Goal: Task Accomplishment & Management: Manage account settings

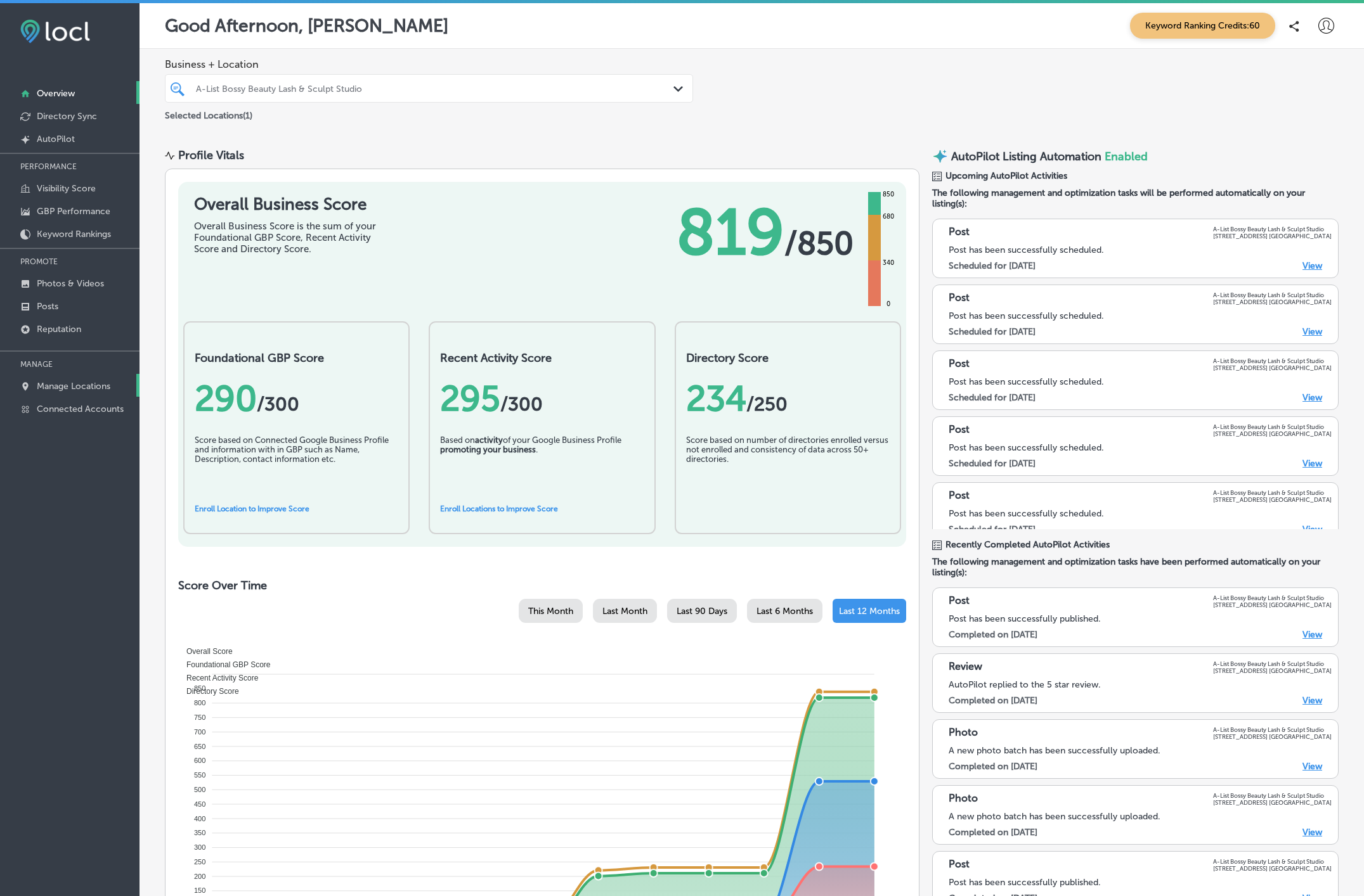
click at [66, 393] on link "Manage Locations" at bounding box center [70, 385] width 140 height 23
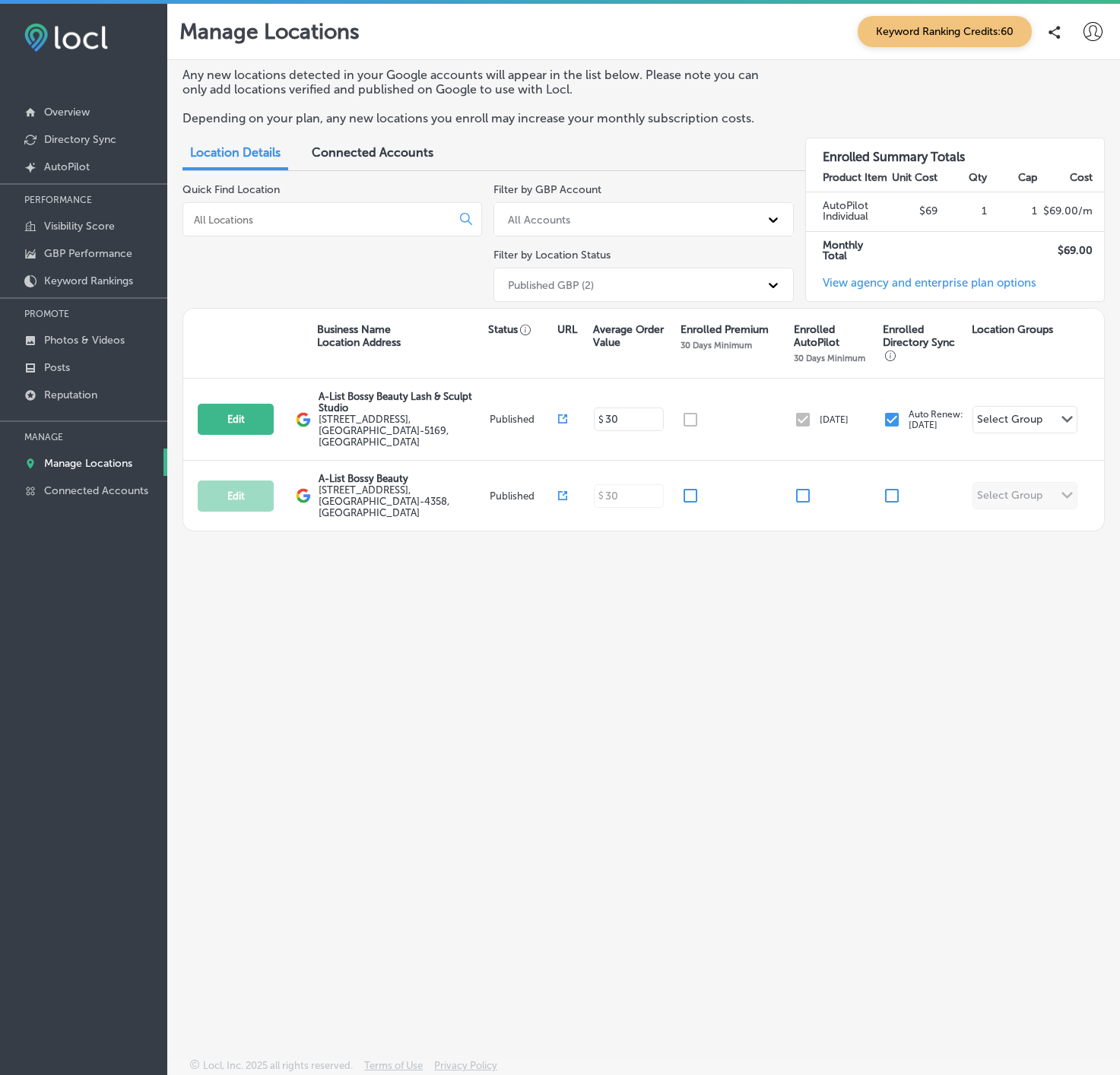
click at [1082, 55] on div "Manage Locations Keyword Ranking Credits: 60" at bounding box center [644, 31] width 952 height 56
click at [1101, 34] on icon at bounding box center [1093, 31] width 19 height 19
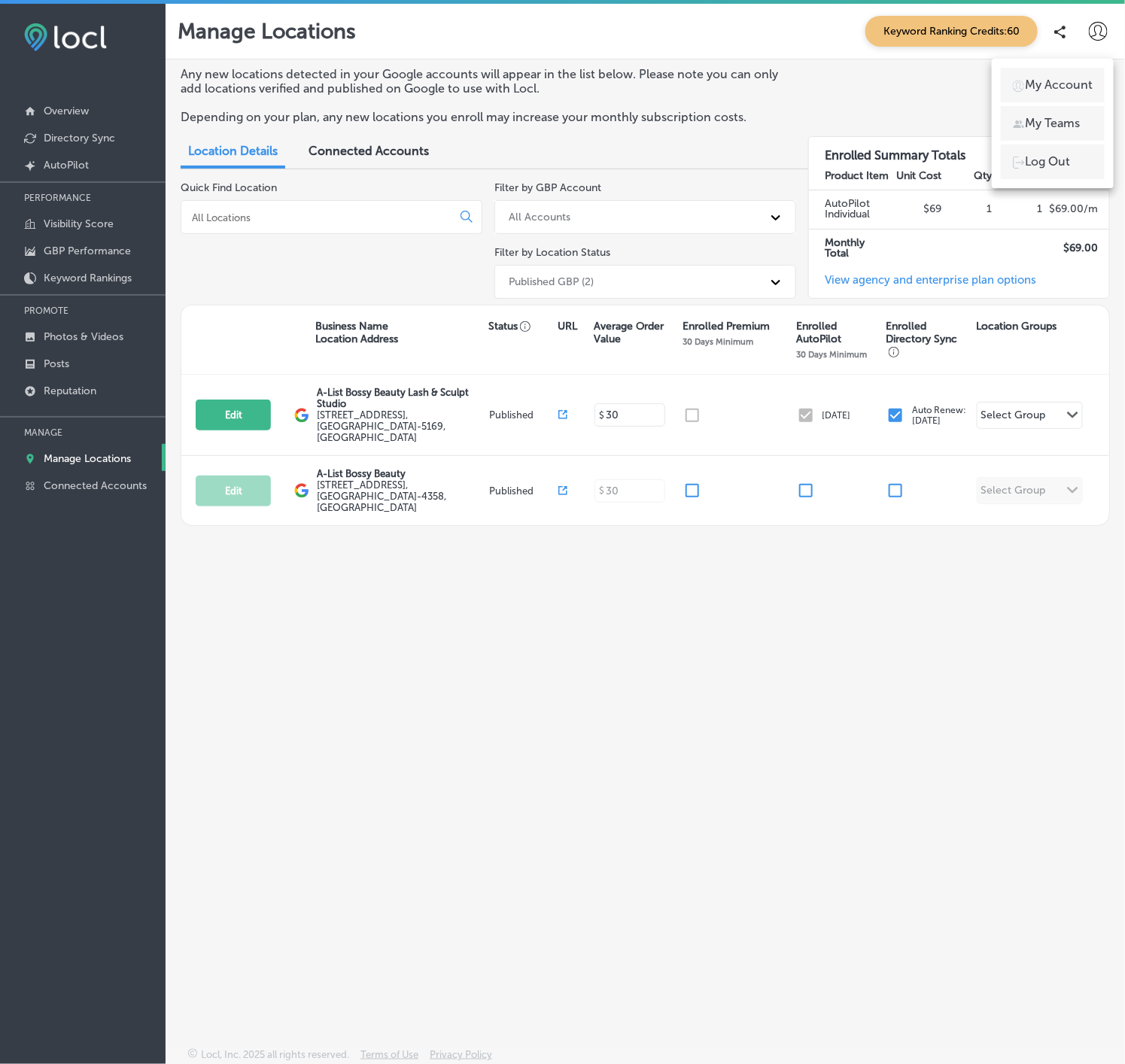
click at [1066, 97] on li "My Account" at bounding box center [1053, 84] width 104 height 35
select select "US"
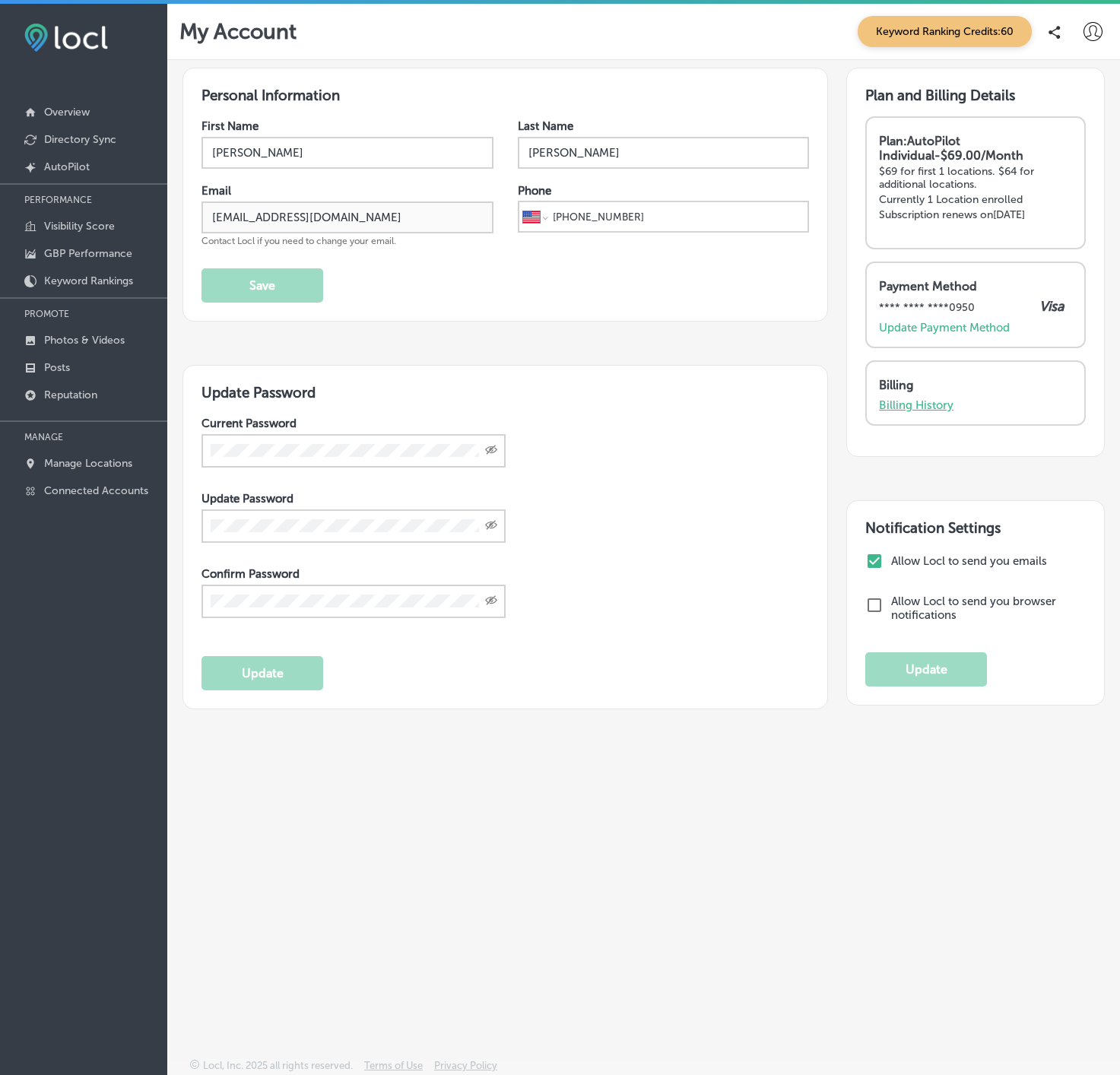
click at [901, 402] on p "Billing History" at bounding box center [916, 405] width 75 height 13
